Goal: Navigation & Orientation: Understand site structure

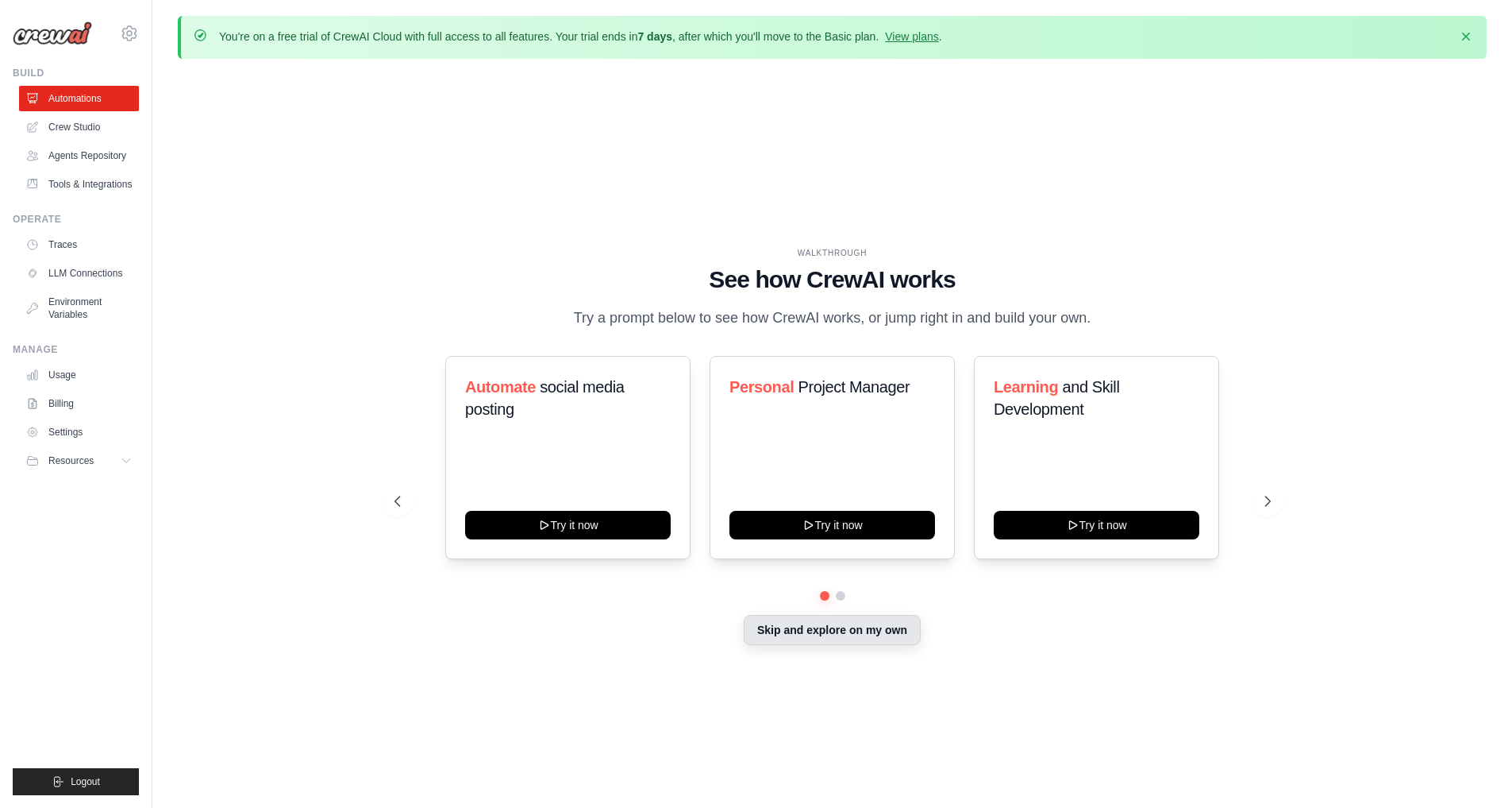
click at [826, 634] on button "Skip and explore on my own" at bounding box center [832, 629] width 177 height 30
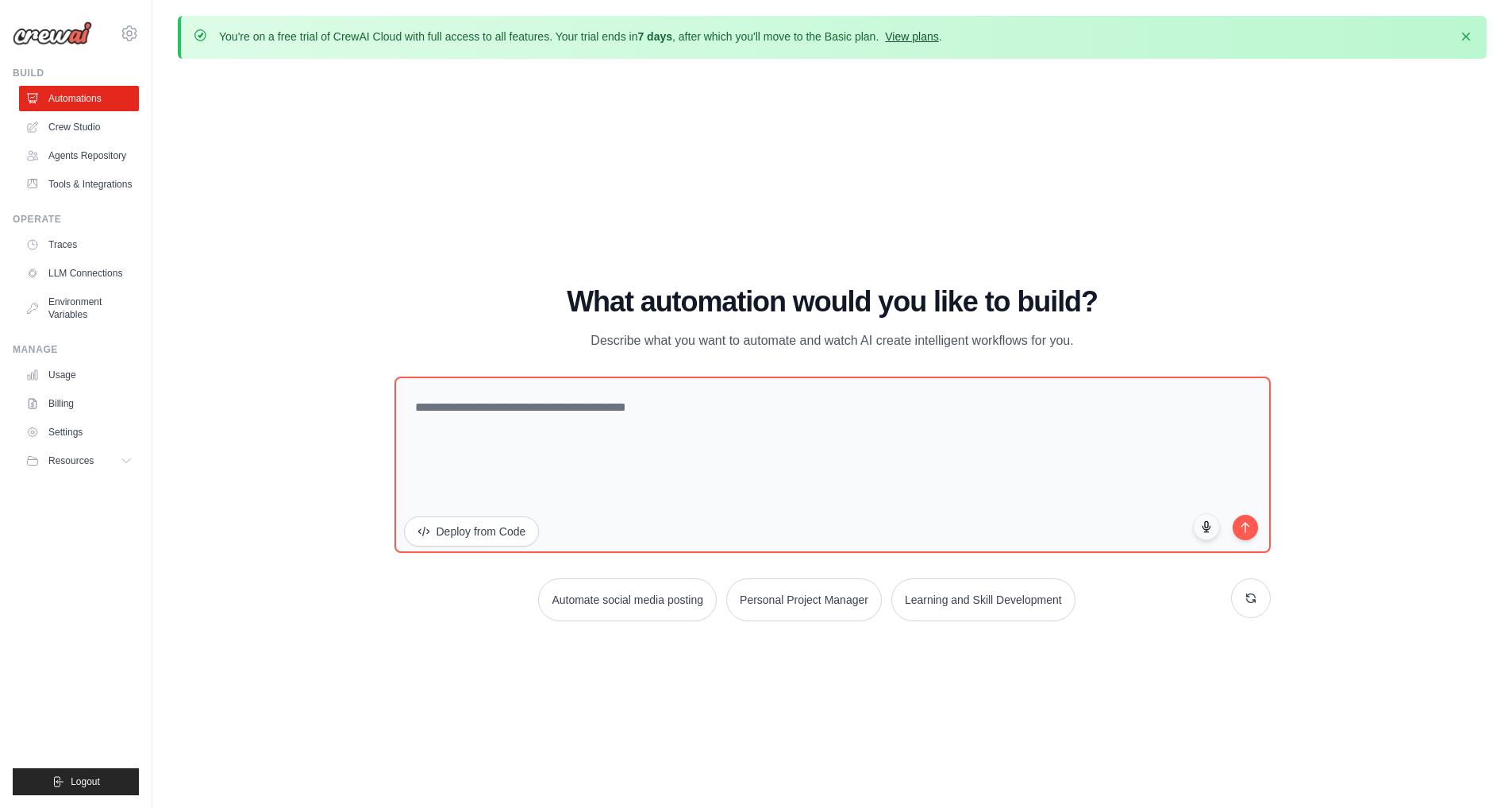
click at [915, 35] on link "View plans" at bounding box center [912, 37] width 53 height 13
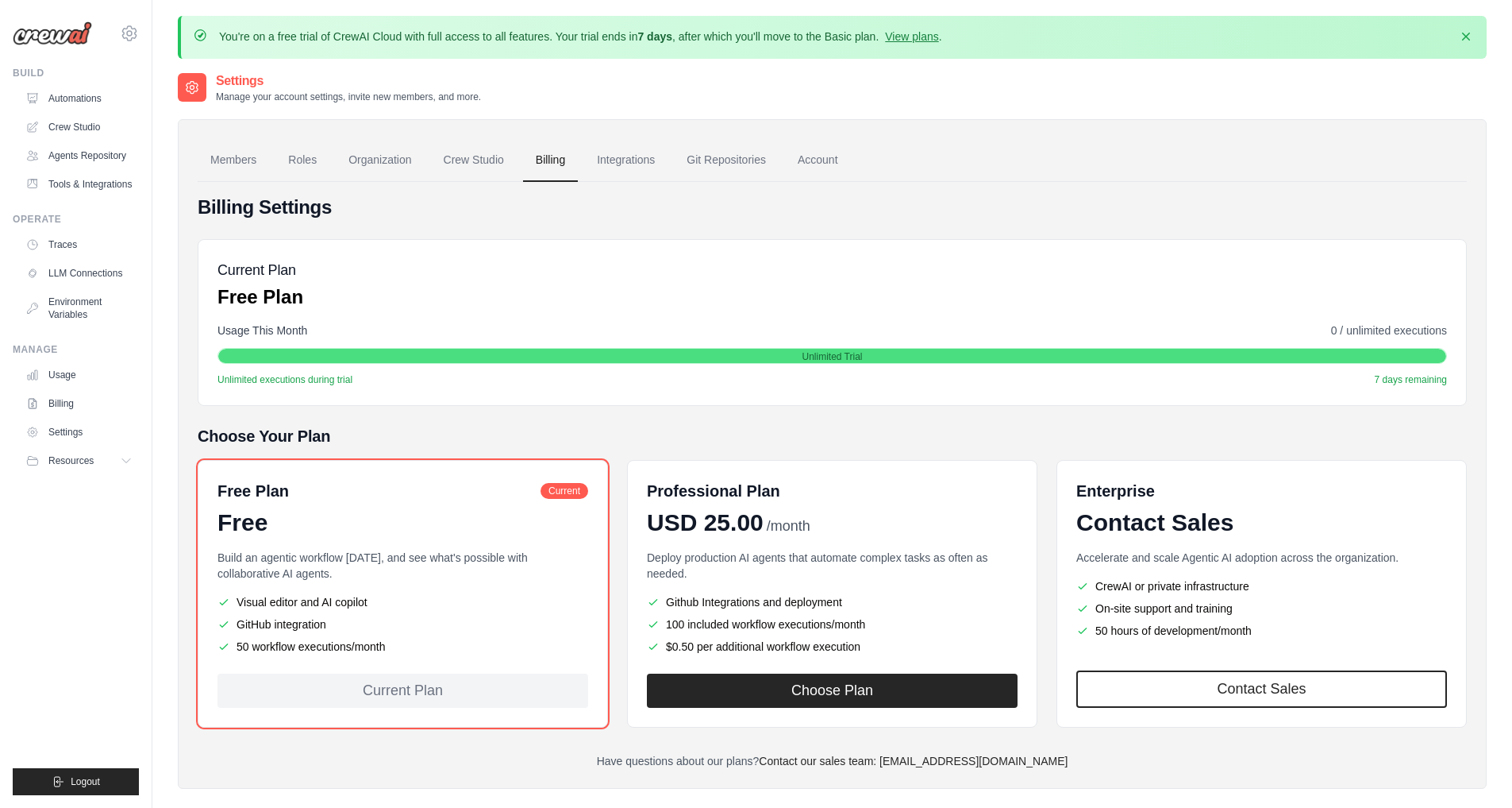
scroll to position [87, 0]
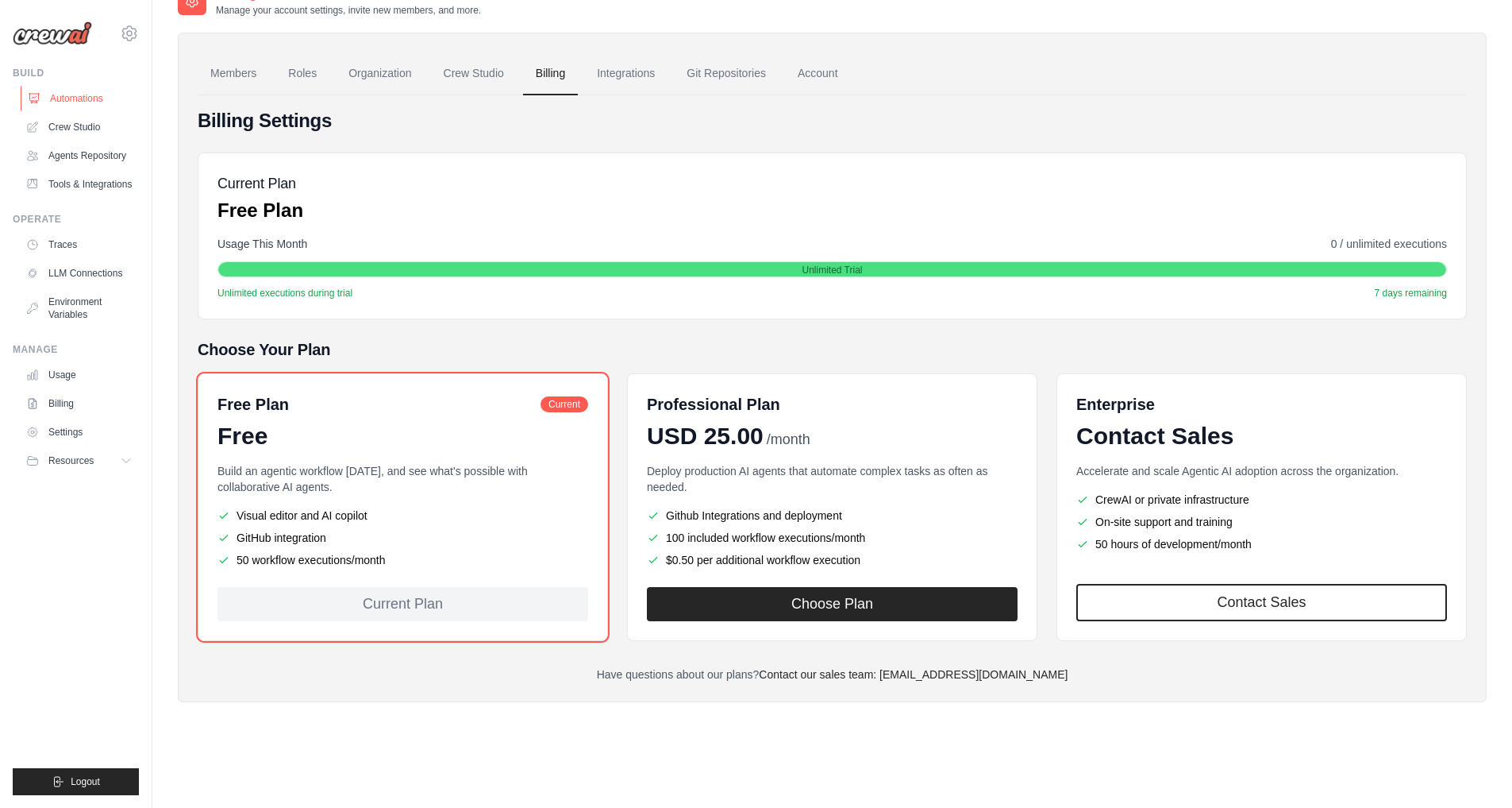
click at [96, 99] on link "Automations" at bounding box center [80, 99] width 120 height 26
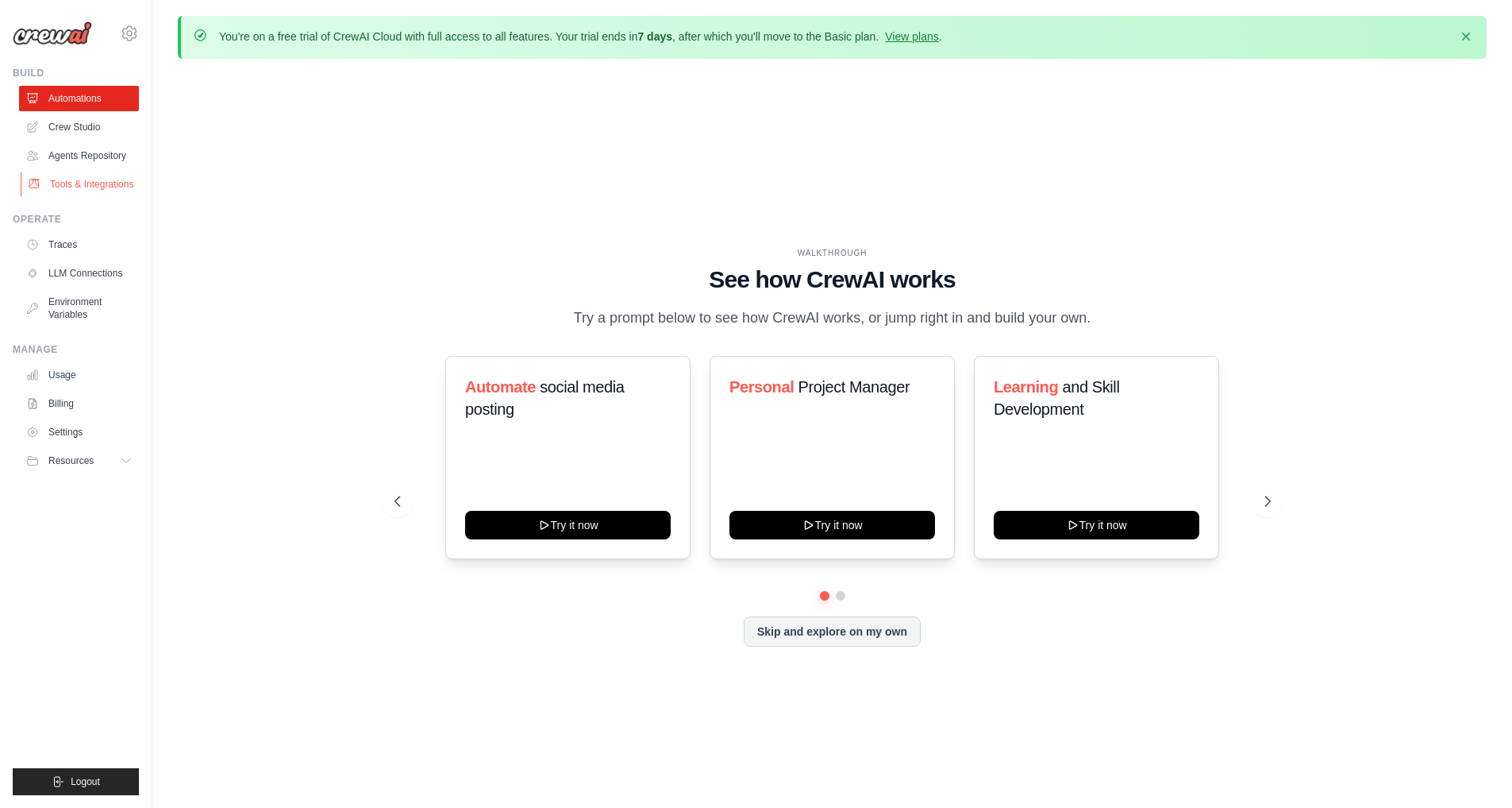
click at [127, 185] on link "Tools & Integrations" at bounding box center [80, 184] width 120 height 26
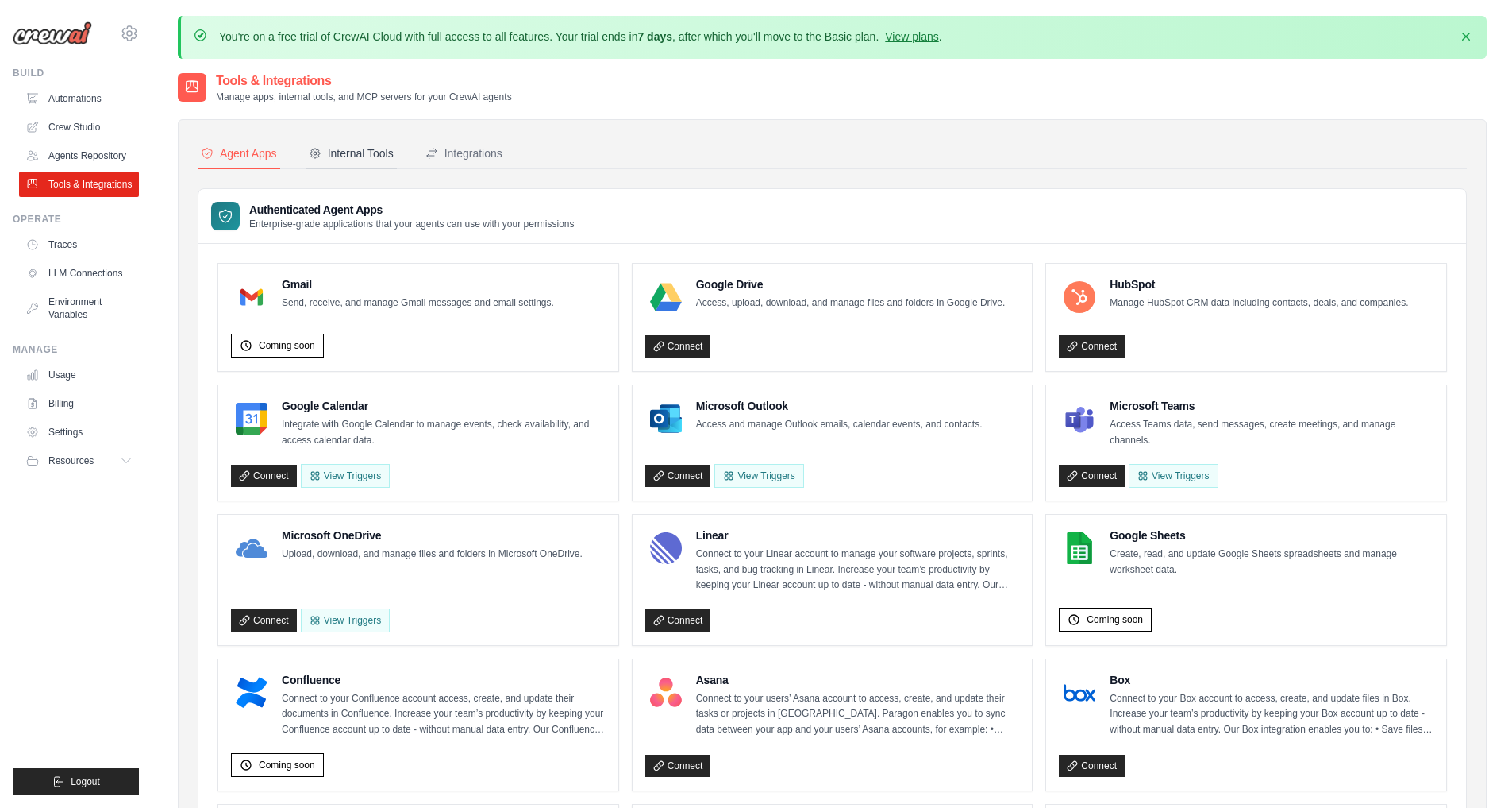
click at [347, 155] on div "Internal Tools" at bounding box center [350, 152] width 85 height 16
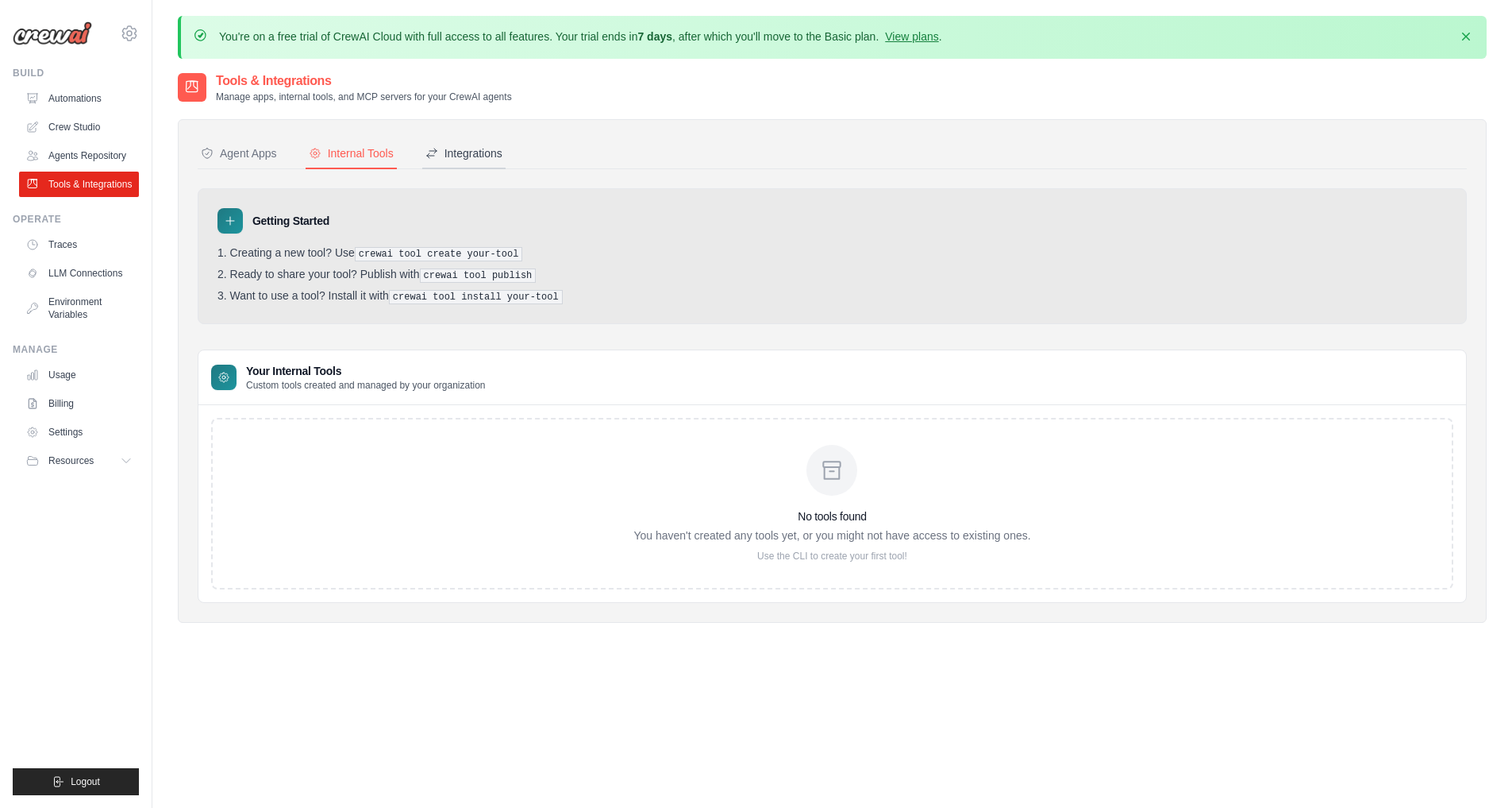
click at [478, 150] on div "Integrations" at bounding box center [464, 152] width 77 height 16
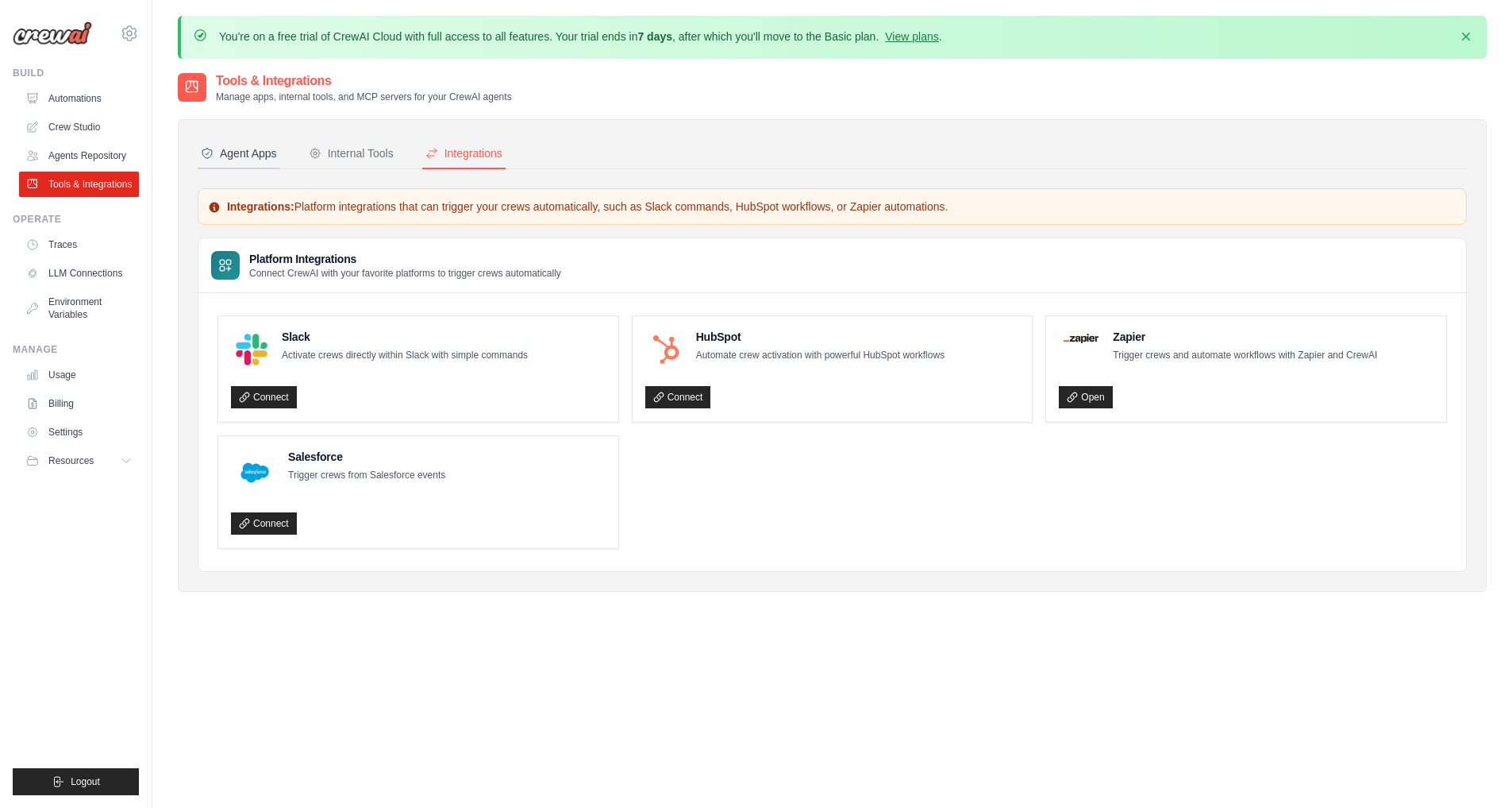
click at [248, 164] on button "Agent Apps" at bounding box center [239, 153] width 82 height 30
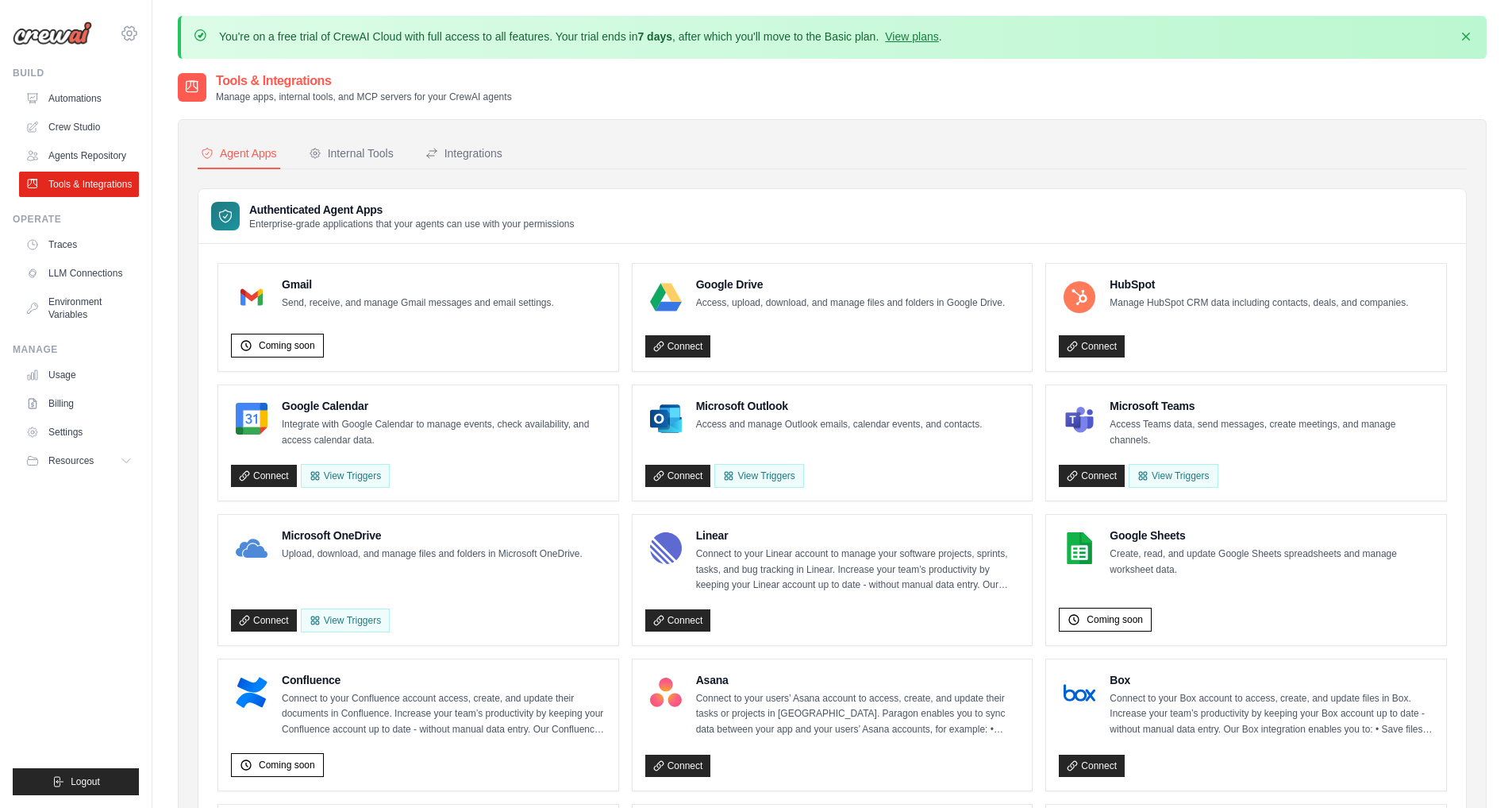
click at [130, 35] on icon at bounding box center [129, 33] width 19 height 19
click at [142, 729] on div "[EMAIL_ADDRESS][DOMAIN_NAME] Settings Build Automations" at bounding box center [76, 404] width 152 height 808
drag, startPoint x: 168, startPoint y: 11, endPoint x: 203, endPoint y: 30, distance: 39.8
click at [173, 18] on main "You're on a free trial of CrewAI Cloud with full access to all features. Your t…" at bounding box center [832, 791] width 1360 height 1582
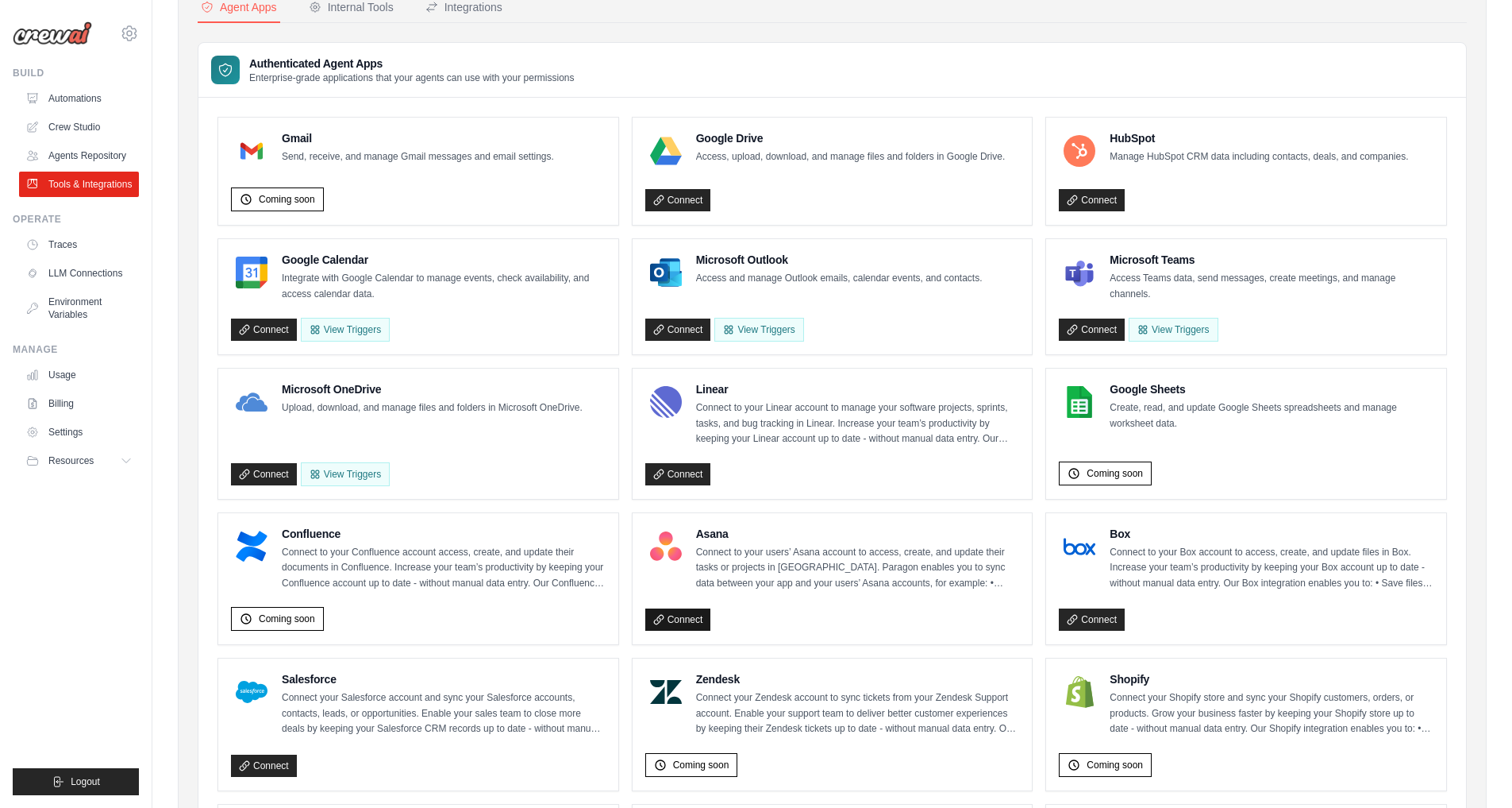
click at [703, 614] on link "Connect" at bounding box center [678, 619] width 66 height 22
click at [92, 159] on link "Agents Repository" at bounding box center [80, 156] width 120 height 26
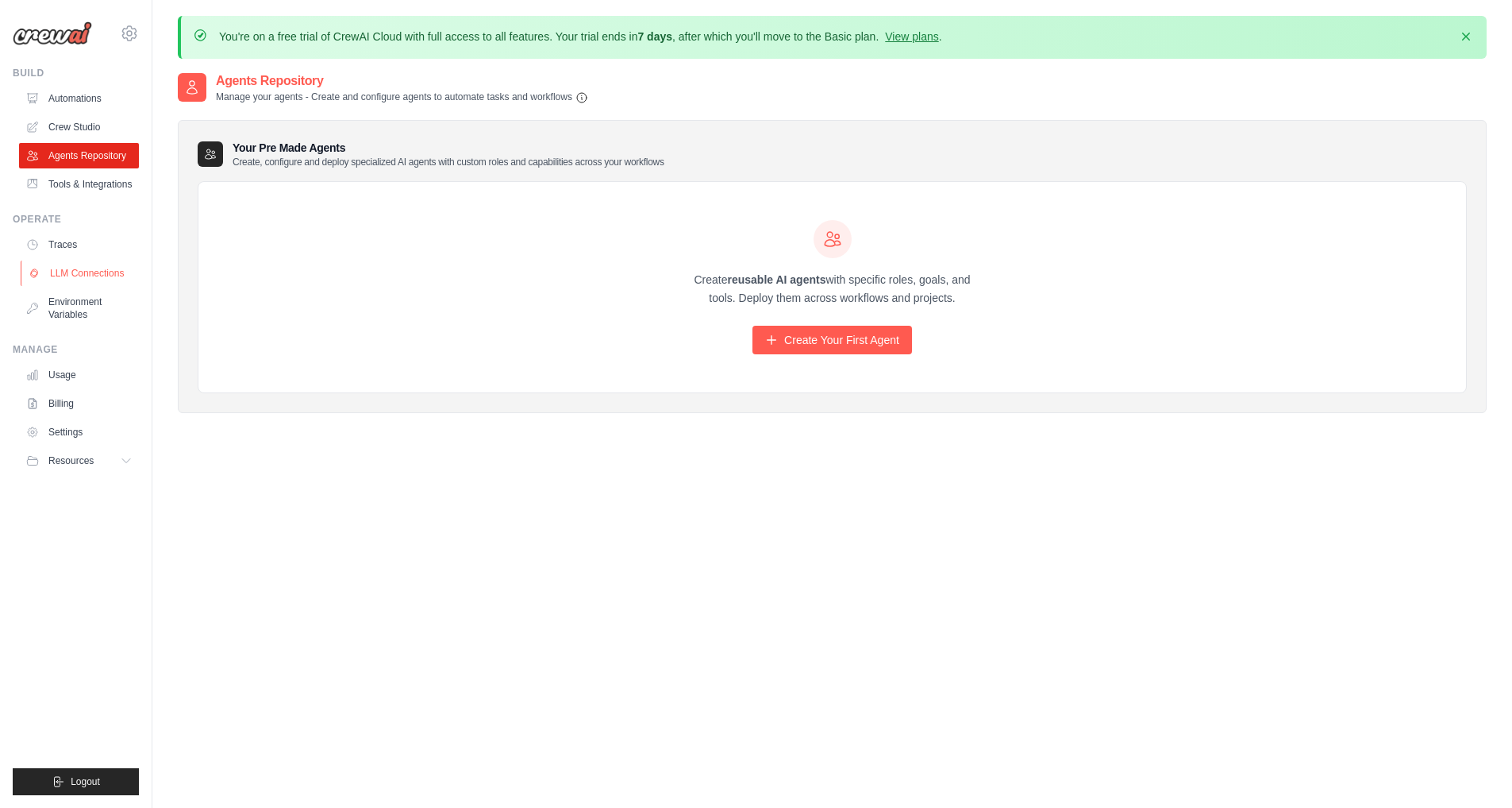
click at [104, 270] on link "LLM Connections" at bounding box center [80, 273] width 120 height 26
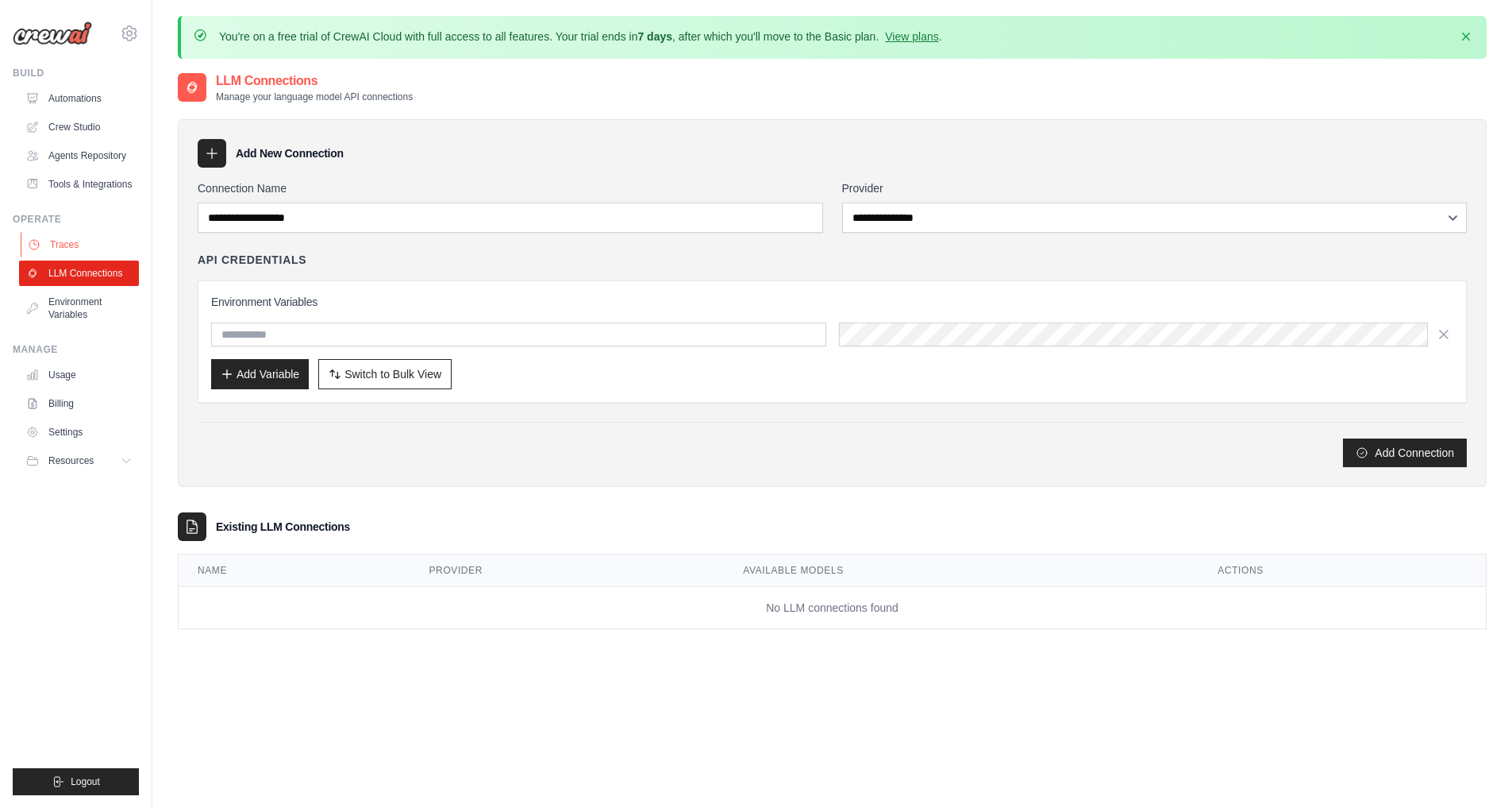
click at [59, 238] on link "Traces" at bounding box center [80, 245] width 120 height 26
